Goal: Transaction & Acquisition: Book appointment/travel/reservation

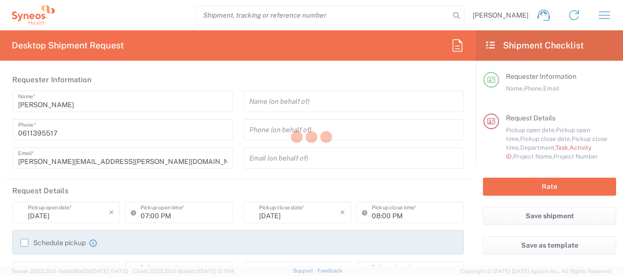
type input "Syneos Health France SARL"
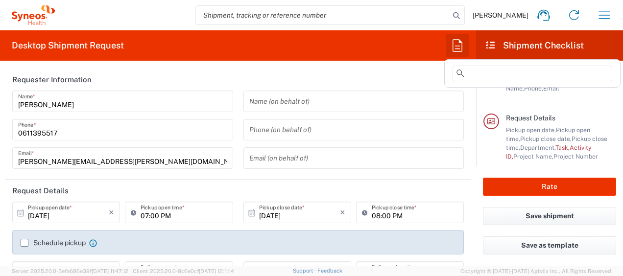
click at [453, 53] on icon "button" at bounding box center [457, 46] width 16 height 16
click at [471, 71] on input at bounding box center [532, 74] width 160 height 16
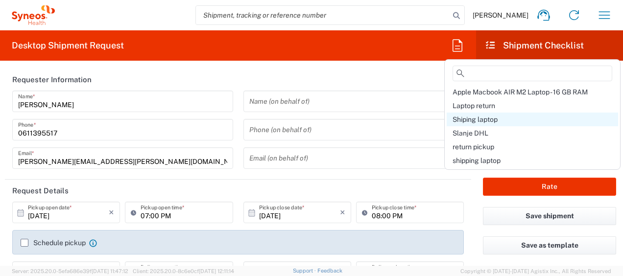
click at [476, 117] on span "Shiping laptop" at bounding box center [474, 120] width 45 height 8
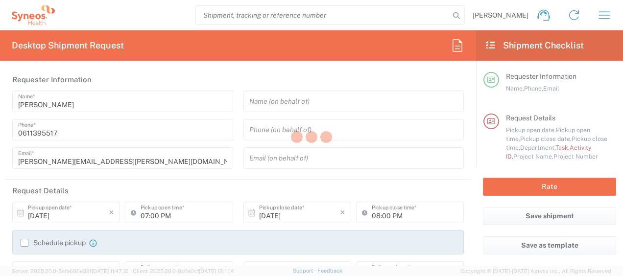
type input "01:00 PM"
type input "04:00 PM"
type input "Break/Fix"
type input "a220688"
type textarea "javad.ghasemi@syneoshealth.com"
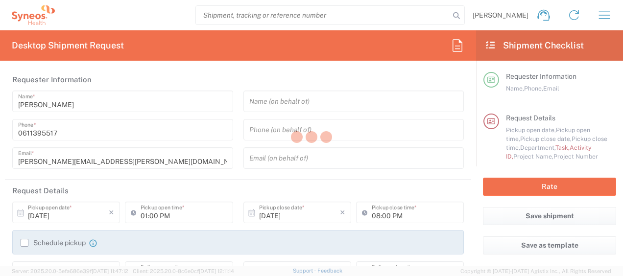
type input "Syneos Health France SARL"
type input "25 boulevard Romain Rolland"
type input "5th Floor"
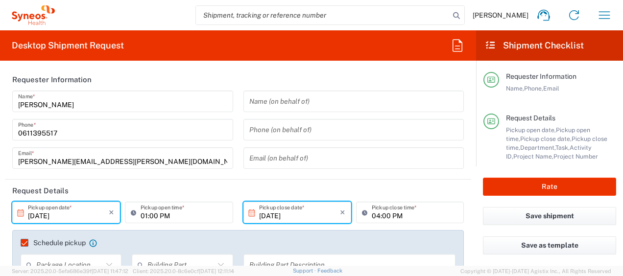
type input "4510 DEPARTMENTAL EXPENSE"
type input "Large Box"
click at [43, 217] on input "10/07/2025" at bounding box center [68, 212] width 81 height 17
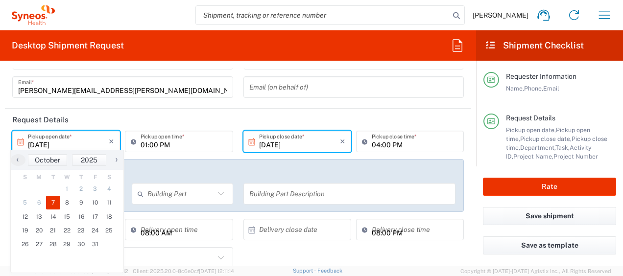
scroll to position [71, 0]
click at [71, 204] on span "8" at bounding box center [67, 203] width 14 height 14
type input "10/08/2025"
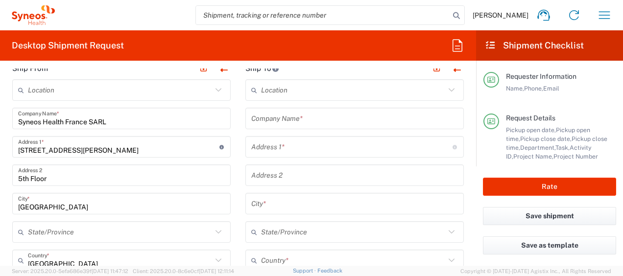
scroll to position [452, 0]
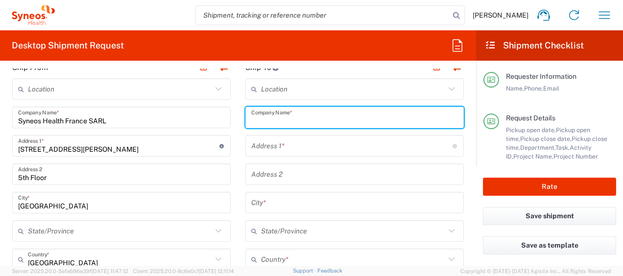
click at [291, 123] on input "text" at bounding box center [354, 117] width 207 height 17
paste input "Amina Ben Mihoub"
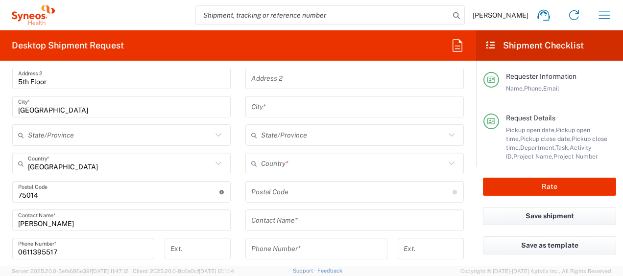
scroll to position [549, 0]
type input "Amina Ben Mihoub"
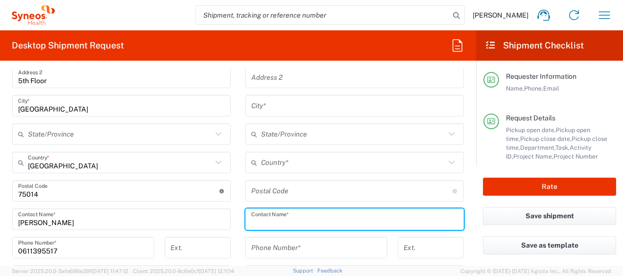
click at [304, 222] on input "text" at bounding box center [354, 219] width 207 height 17
paste input "Amina Ben Mihoub"
type input "Amina Ben Mihoub"
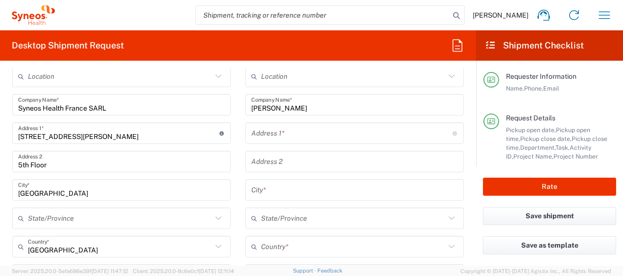
scroll to position [464, 0]
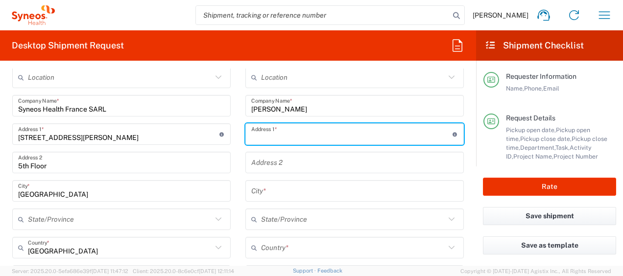
click at [309, 138] on input "text" at bounding box center [351, 134] width 201 height 17
paste input "48 Avenue Maurice Berteaux"
type input "48 Avenue Maurice Berteaux"
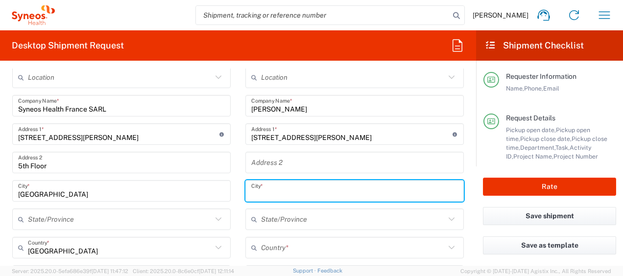
click at [309, 194] on input "text" at bounding box center [354, 191] width 207 height 17
paste input "94420"
type input "9"
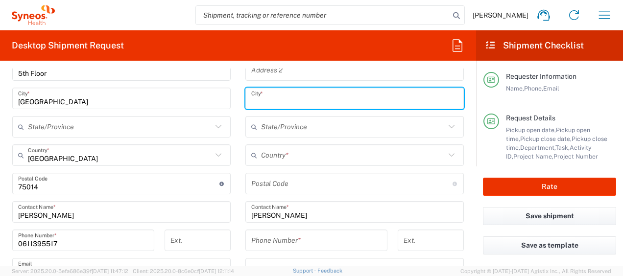
scroll to position [557, 0]
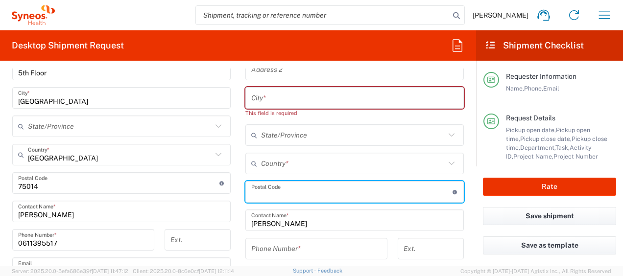
click at [280, 189] on input "undefined" at bounding box center [351, 192] width 201 height 17
paste input "94420"
type input "94420"
click at [292, 93] on input "text" at bounding box center [354, 98] width 207 height 17
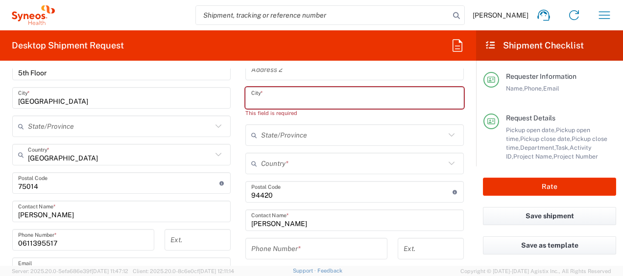
paste input "le Plessis Trévise"
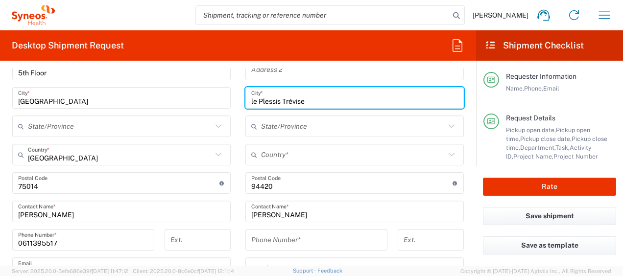
type input "le Plessis Trévise"
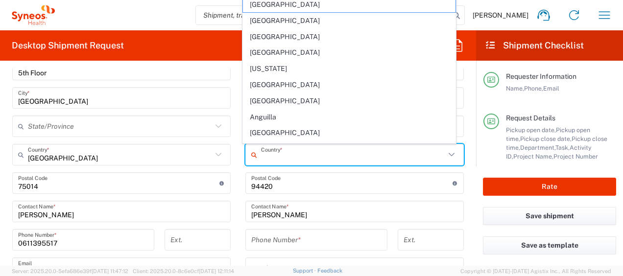
click at [307, 152] on input "text" at bounding box center [353, 154] width 184 height 17
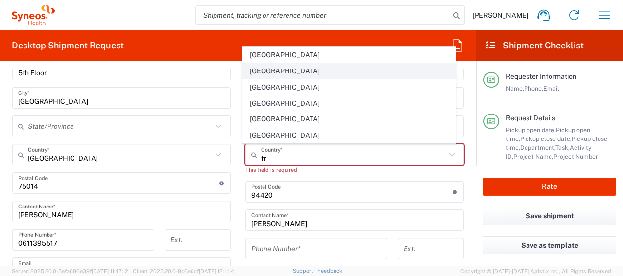
click at [257, 74] on span "France" at bounding box center [349, 71] width 213 height 15
type input "France"
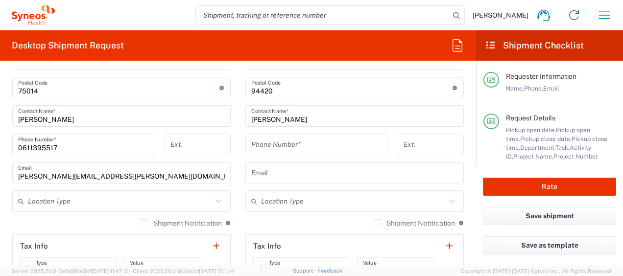
scroll to position [653, 0]
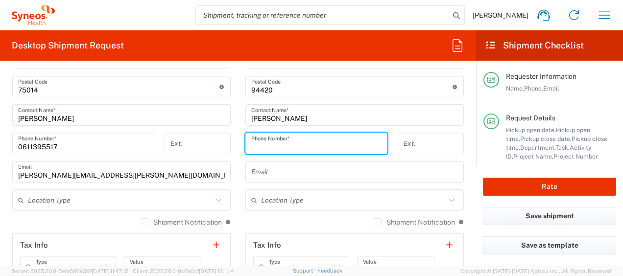
click at [314, 147] on input "tel" at bounding box center [316, 143] width 130 height 17
paste input "+33 06 19 99 65 31"
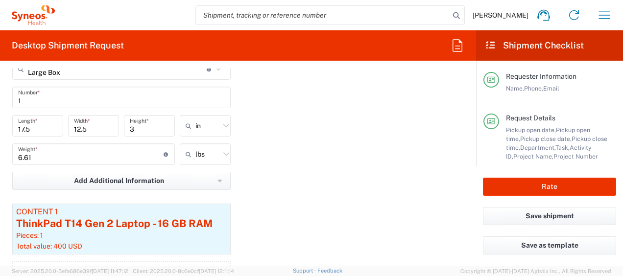
scroll to position [1019, 0]
type input "+33 06 19 99 65 31"
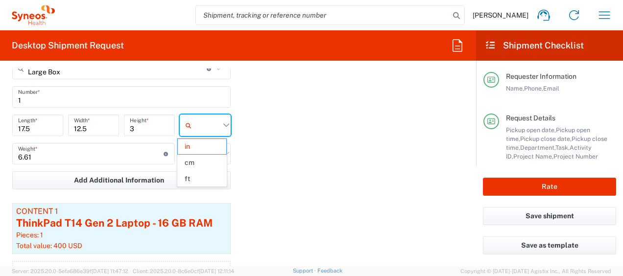
click at [197, 125] on input "text" at bounding box center [207, 125] width 24 height 16
click at [205, 159] on span "cm" at bounding box center [202, 162] width 48 height 15
type input "44.45"
type input "31.75"
type input "7.62"
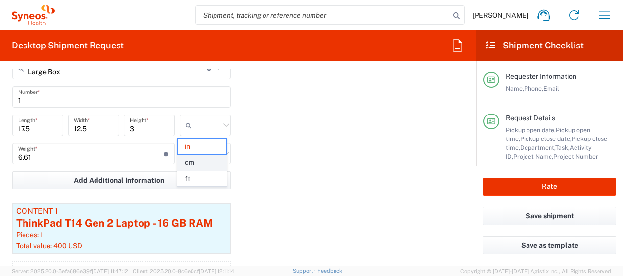
type input "cm"
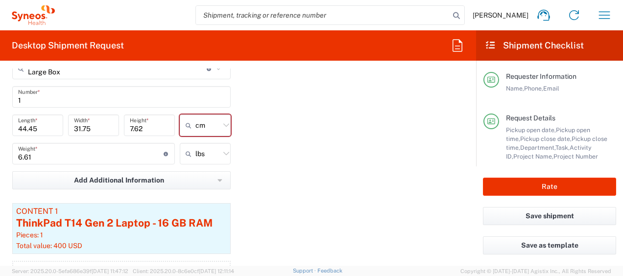
click at [220, 153] on icon at bounding box center [226, 153] width 13 height 13
click at [207, 189] on span "kgs" at bounding box center [202, 191] width 48 height 15
type input "3"
type input "kgs"
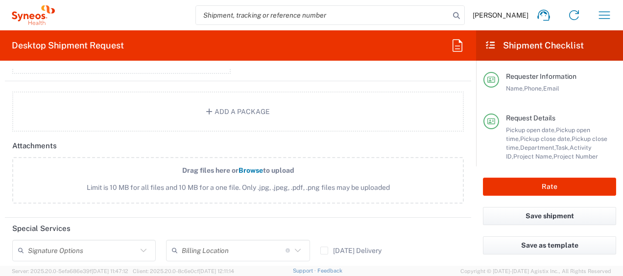
scroll to position [1398, 0]
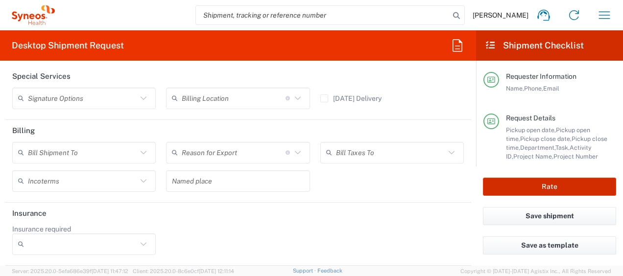
click at [509, 185] on button "Rate" at bounding box center [549, 187] width 133 height 18
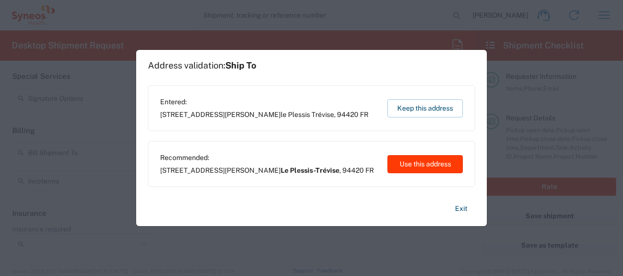
click at [398, 163] on button "Use this address" at bounding box center [424, 164] width 75 height 18
type input "Le Plessis-Trévise"
type input "France"
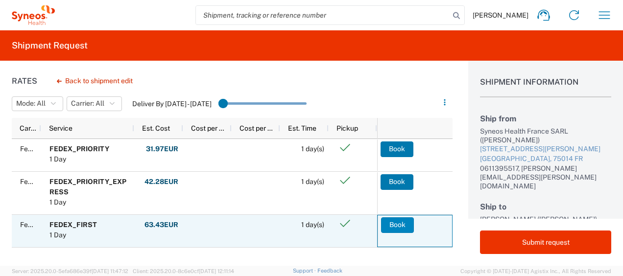
click at [385, 222] on button "Book" at bounding box center [397, 225] width 33 height 16
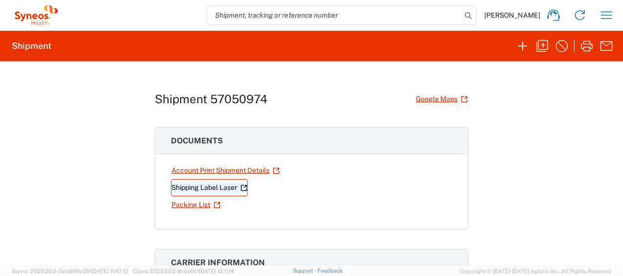
click at [232, 189] on link "Shipping Label Laser" at bounding box center [209, 187] width 77 height 17
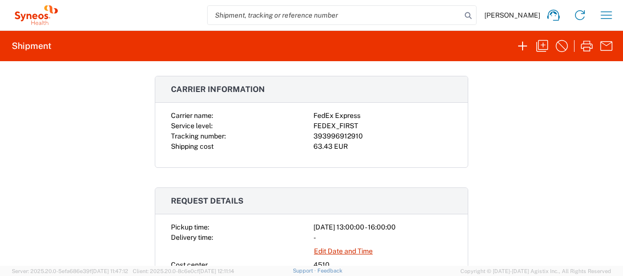
scroll to position [174, 0]
drag, startPoint x: 359, startPoint y: 134, endPoint x: 309, endPoint y: 133, distance: 49.5
click at [309, 133] on div "Carrier name: FedEx Express Service level: FEDEX_FIRST Tracking number: 3939969…" at bounding box center [311, 130] width 281 height 41
copy div "393996912910"
